Goal: Task Accomplishment & Management: Use online tool/utility

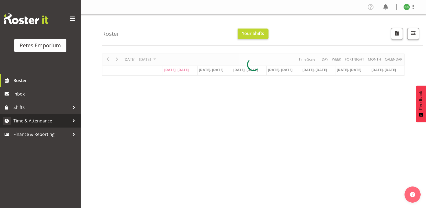
click at [32, 121] on span "Time & Attendance" at bounding box center [41, 121] width 57 height 8
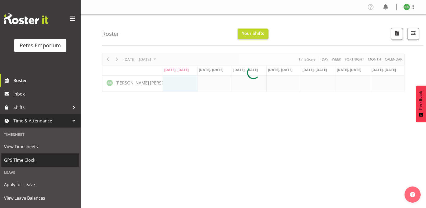
click at [17, 161] on span "GPS Time Clock" at bounding box center [40, 160] width 73 height 8
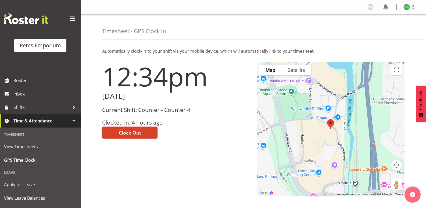
click at [129, 132] on span "Clock Out" at bounding box center [130, 132] width 22 height 7
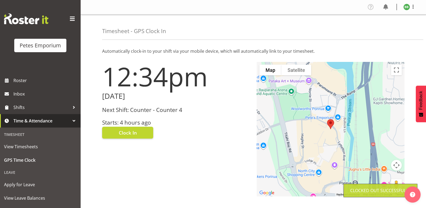
click at [405, 8] on img at bounding box center [407, 7] width 6 height 6
click at [383, 26] on link "Log Out" at bounding box center [391, 28] width 52 height 10
